Goal: Task Accomplishment & Management: Manage account settings

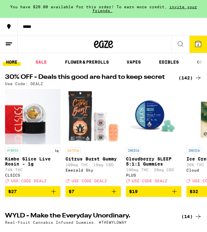
click at [199, 45] on icon at bounding box center [198, 44] width 6 height 6
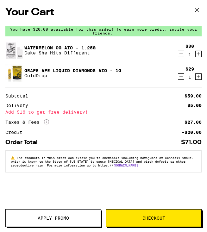
click at [181, 53] on icon "Decrement" at bounding box center [181, 54] width 6 height 8
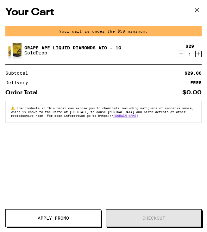
click at [178, 52] on icon "Decrement" at bounding box center [181, 54] width 6 height 8
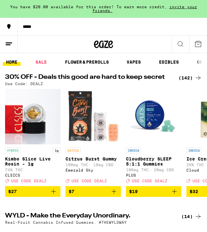
click at [12, 43] on line at bounding box center [9, 43] width 6 height 0
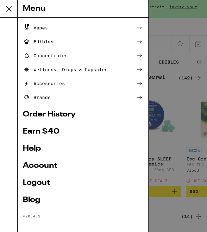
scroll to position [52, 0]
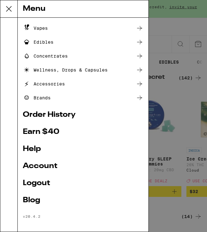
click at [38, 163] on link "Account" at bounding box center [83, 166] width 121 height 8
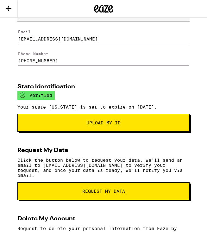
scroll to position [50, 0]
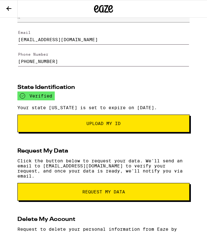
click at [103, 126] on span "Upload My ID" at bounding box center [103, 123] width 34 height 4
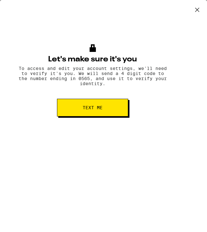
click at [90, 110] on span "Text me" at bounding box center [93, 107] width 20 height 4
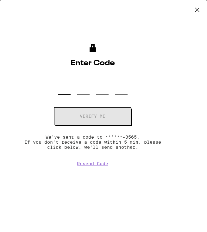
click at [65, 86] on input "OTP Code" at bounding box center [64, 86] width 13 height 18
type input "9"
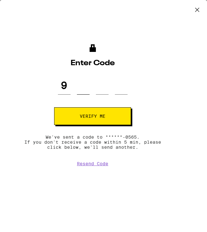
type input "6"
type input "8"
type input "1"
click at [92, 116] on button "Verify me" at bounding box center [92, 116] width 77 height 18
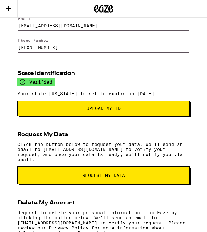
scroll to position [63, 0]
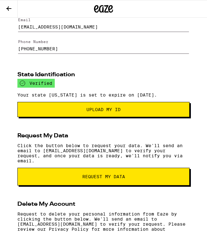
click at [106, 116] on button "Upload my ID" at bounding box center [103, 109] width 172 height 15
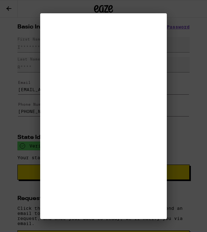
scroll to position [0, 0]
